Goal: Use online tool/utility: Use online tool/utility

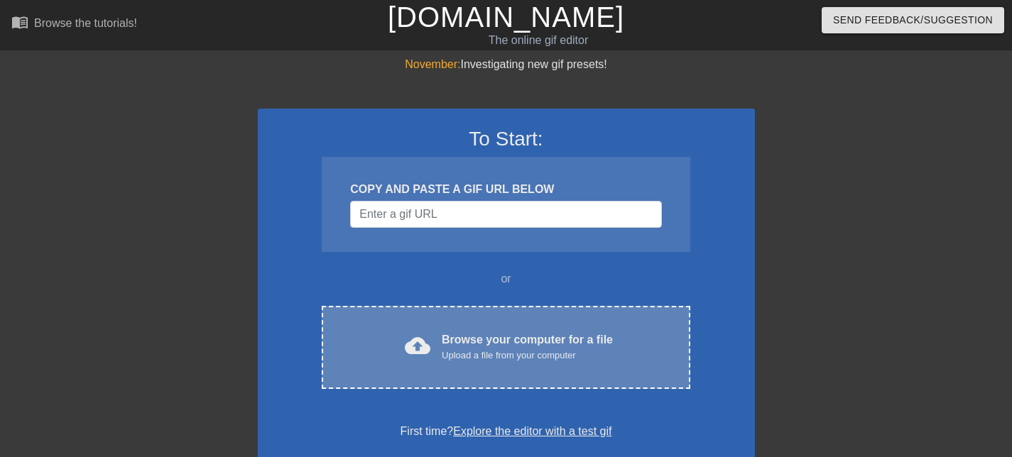
click at [500, 323] on div "cloud_upload Browse your computer for a file Upload a file from your computer C…" at bounding box center [506, 347] width 368 height 83
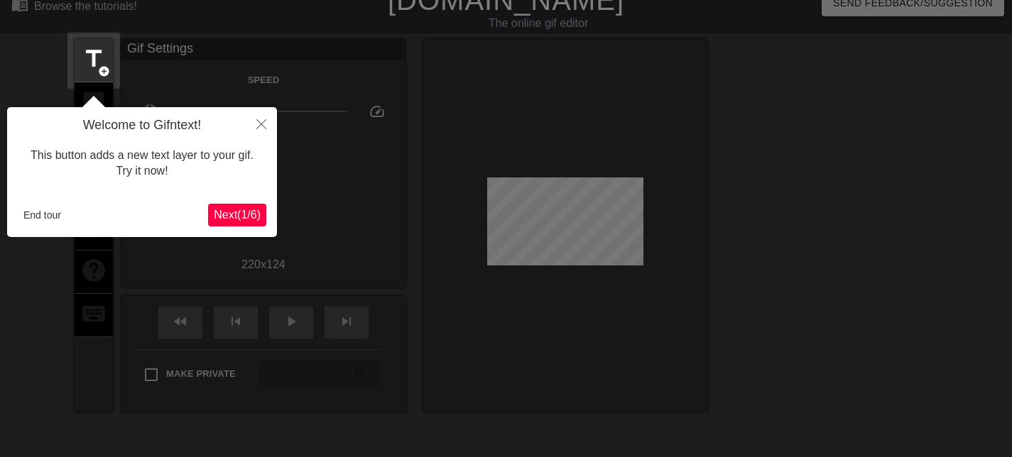
scroll to position [35, 0]
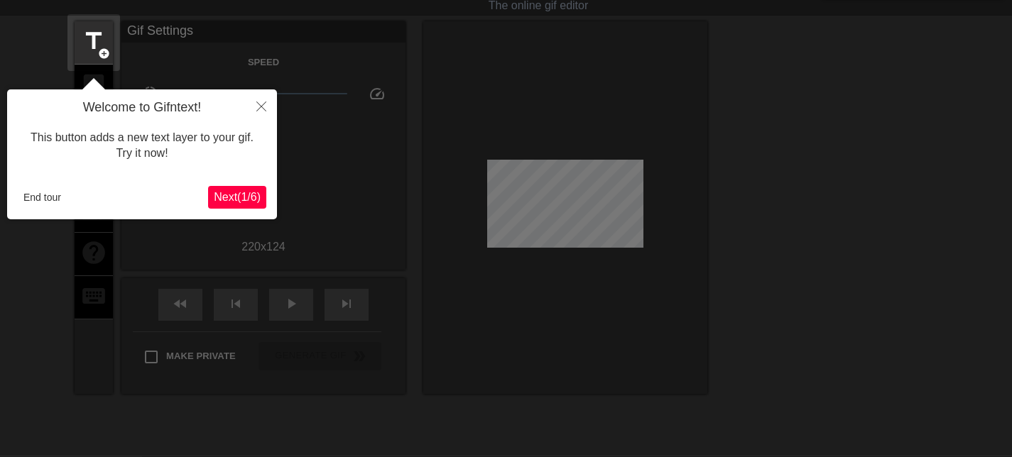
click at [244, 199] on span "Next ( 1 / 6 )" at bounding box center [237, 197] width 47 height 12
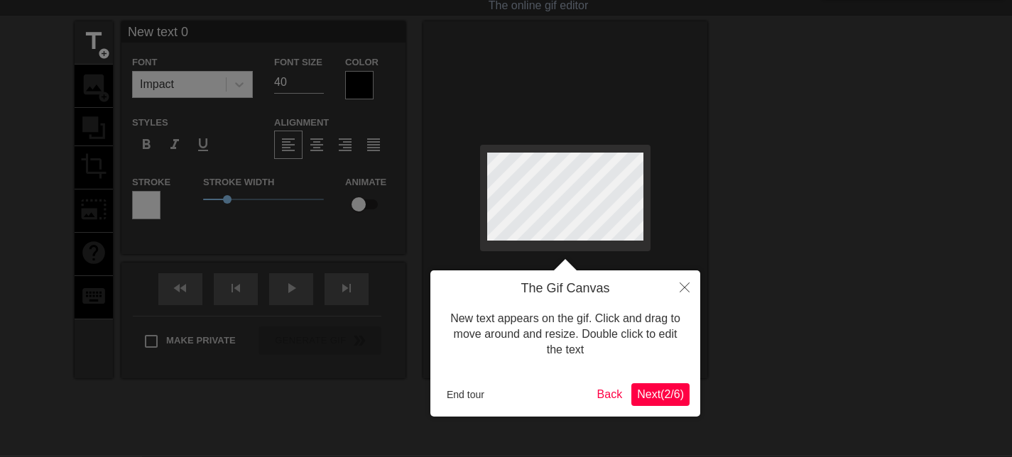
scroll to position [0, 0]
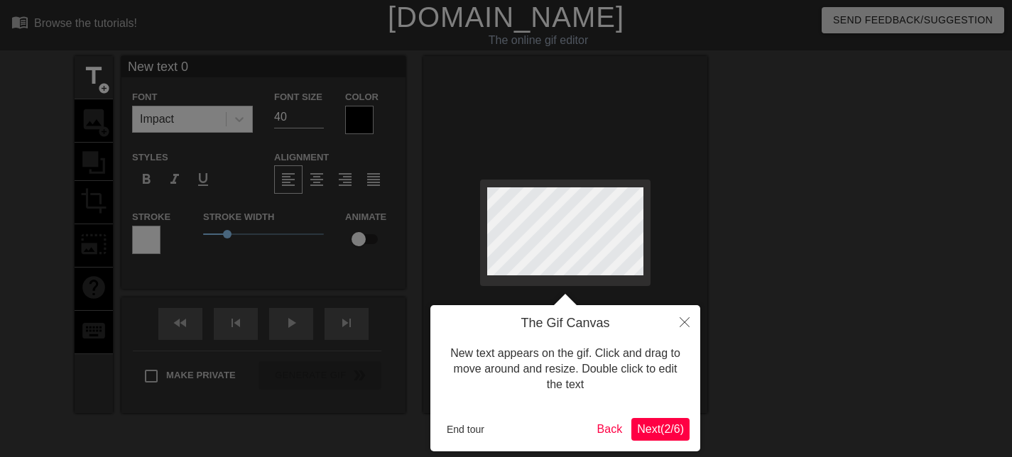
click at [653, 424] on span "Next ( 2 / 6 )" at bounding box center [660, 429] width 47 height 12
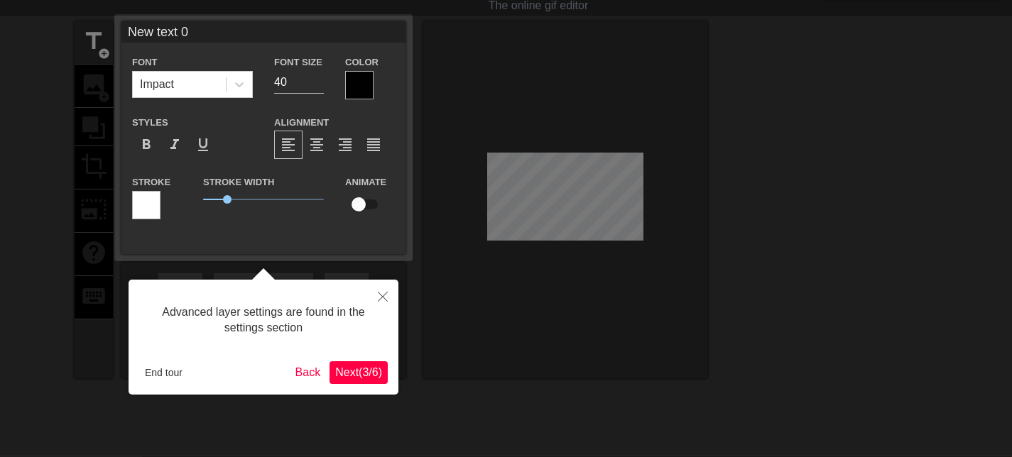
click at [362, 372] on span "Next ( 3 / 6 )" at bounding box center [358, 372] width 47 height 12
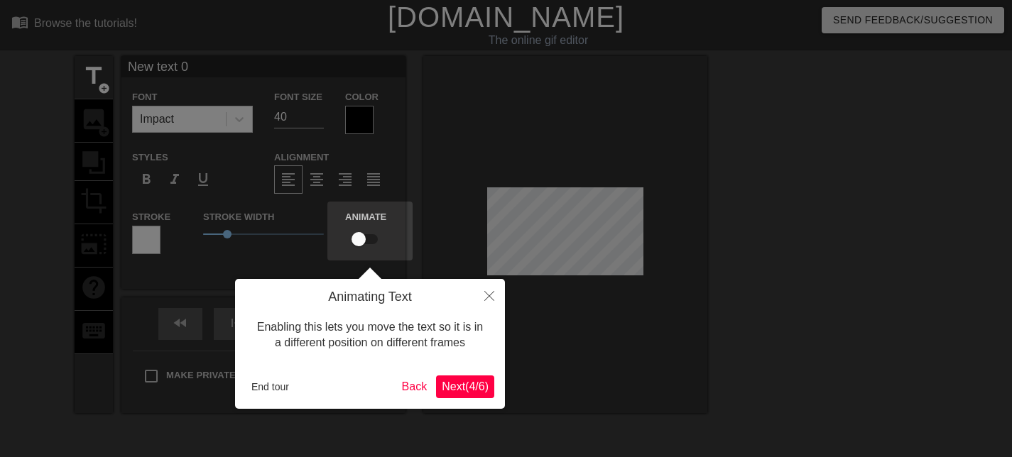
click at [469, 386] on span "Next ( 4 / 6 )" at bounding box center [465, 387] width 47 height 12
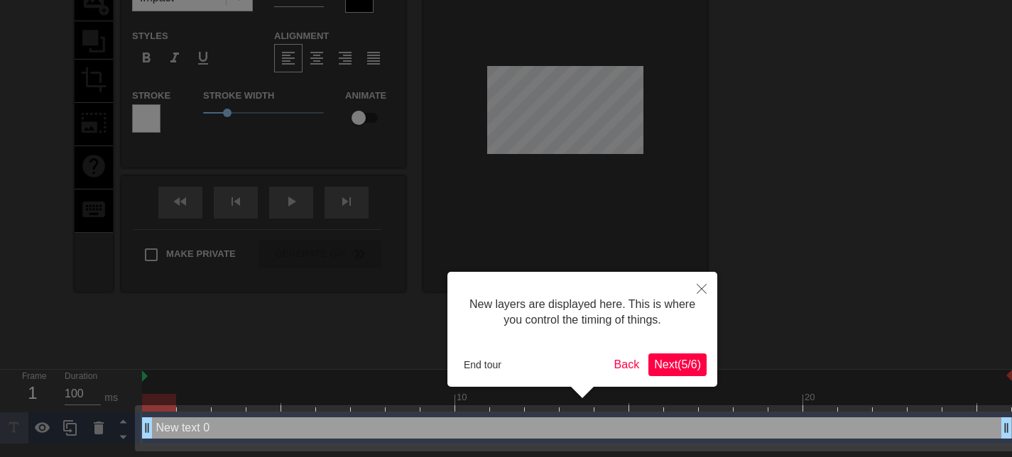
click at [691, 359] on span "Next ( 5 / 6 )" at bounding box center [677, 365] width 47 height 12
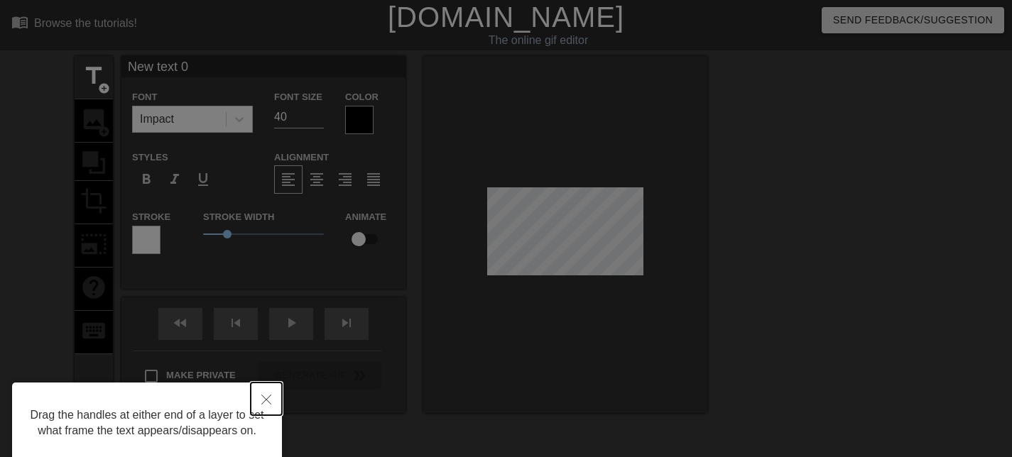
click at [265, 400] on icon "Close" at bounding box center [266, 400] width 10 height 10
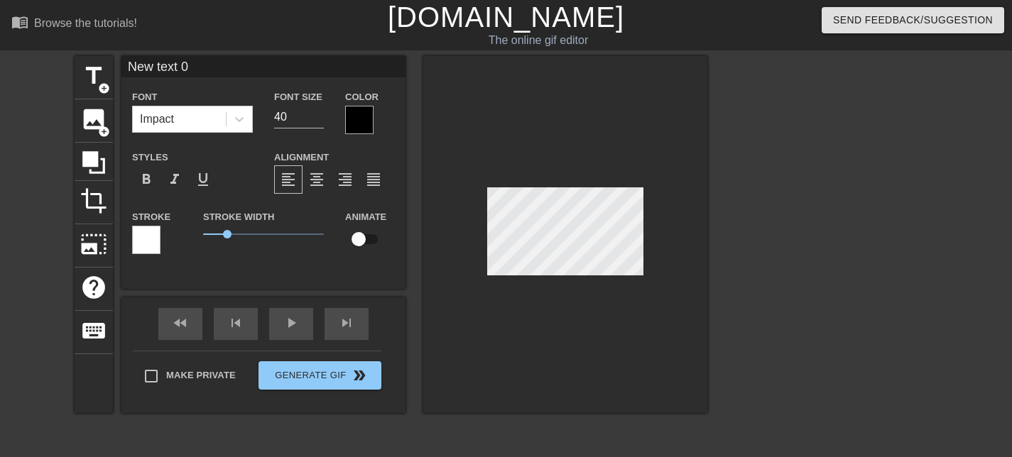
scroll to position [1, 1]
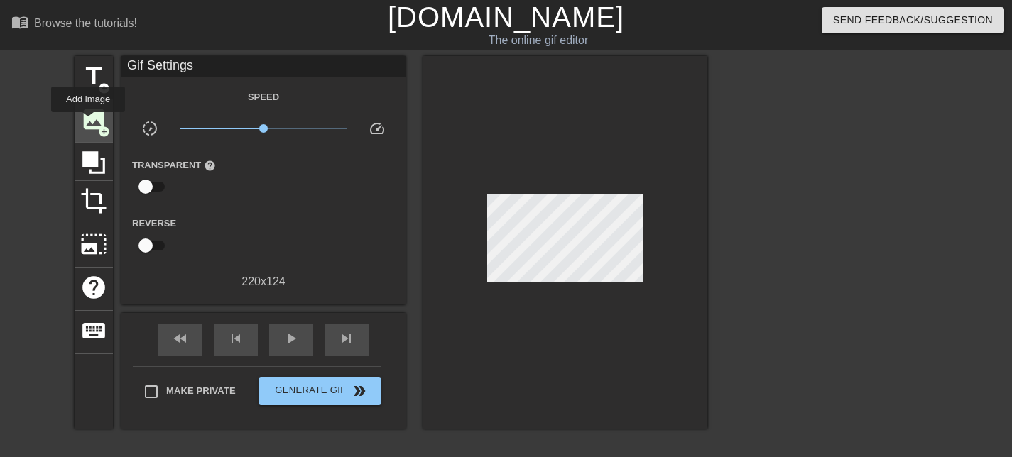
click at [89, 122] on span "image" at bounding box center [93, 119] width 27 height 27
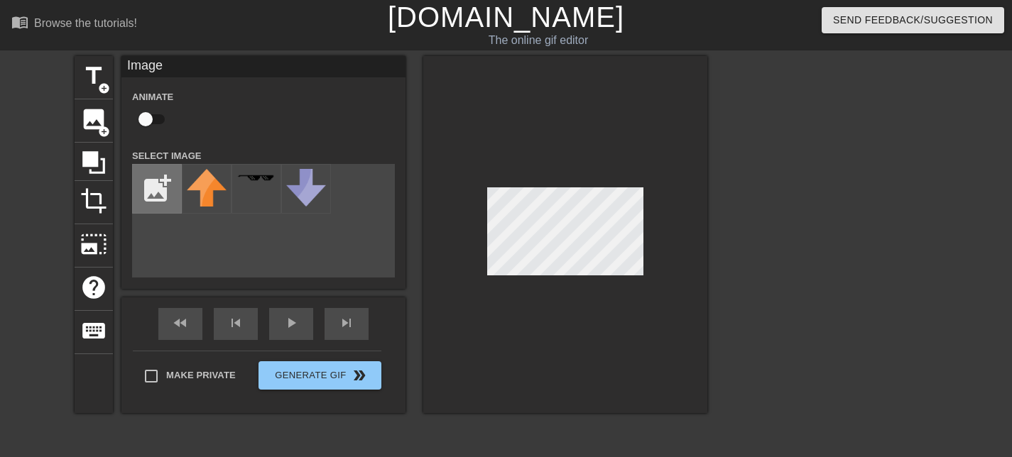
click at [168, 193] on input "file" at bounding box center [157, 189] width 48 height 48
type input "C:\fakepath\salesforce-com-business-salesforce-marketing-cloud-management-compu…"
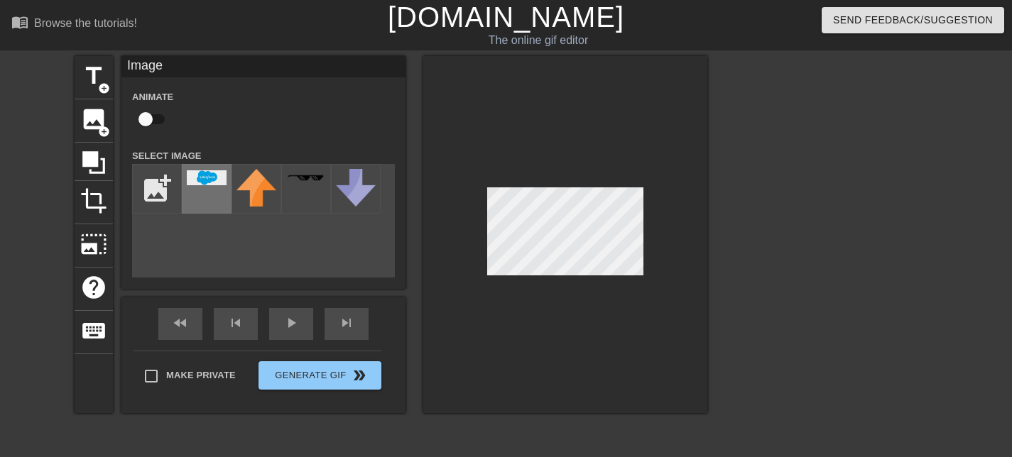
click at [206, 192] on div at bounding box center [207, 189] width 50 height 50
click at [687, 232] on div at bounding box center [565, 234] width 284 height 357
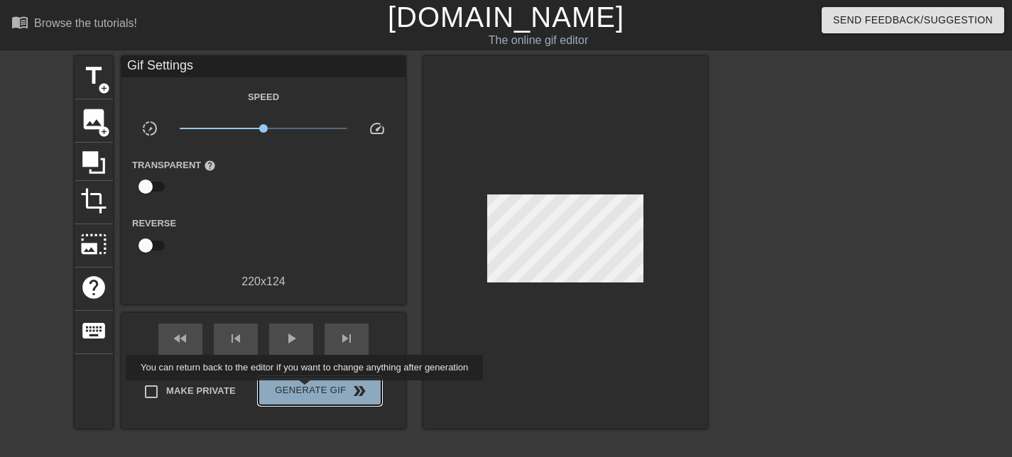
click at [314, 391] on span "Generate Gif double_arrow" at bounding box center [320, 391] width 112 height 17
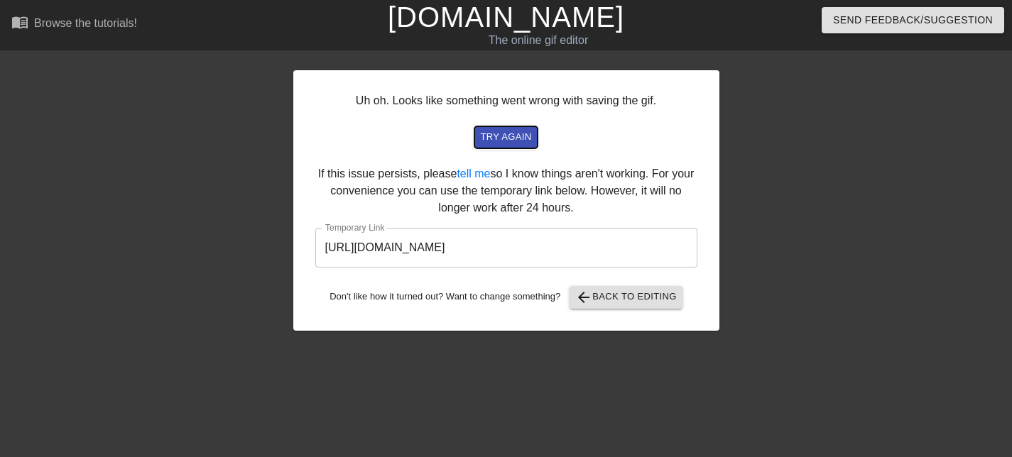
click at [511, 146] on button "try again" at bounding box center [505, 137] width 62 height 22
click at [501, 137] on span "try again" at bounding box center [505, 137] width 51 height 16
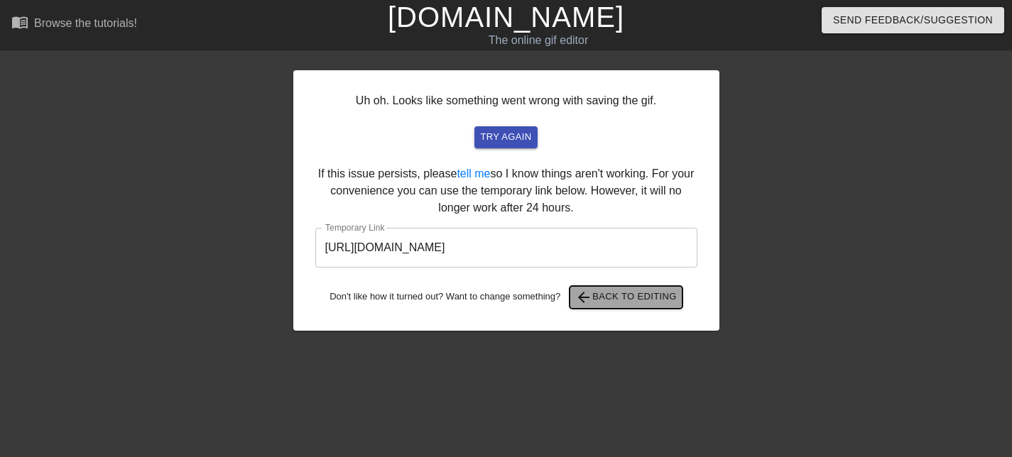
click at [646, 290] on span "arrow_back Back to Editing" at bounding box center [626, 297] width 102 height 17
